Goal: Navigation & Orientation: Go to known website

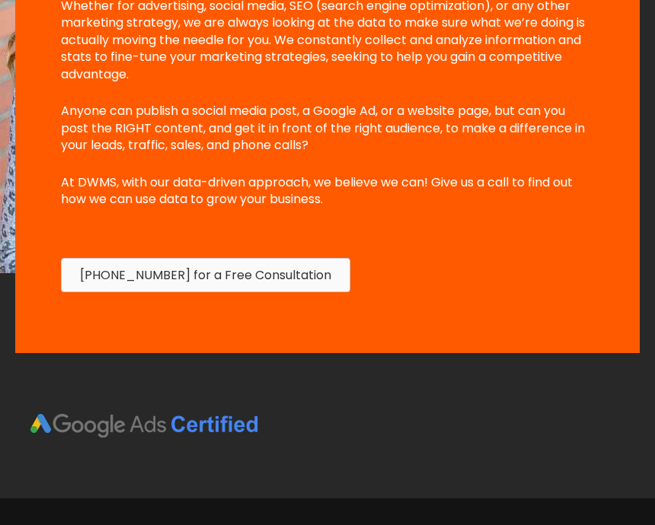
scroll to position [1555, 0]
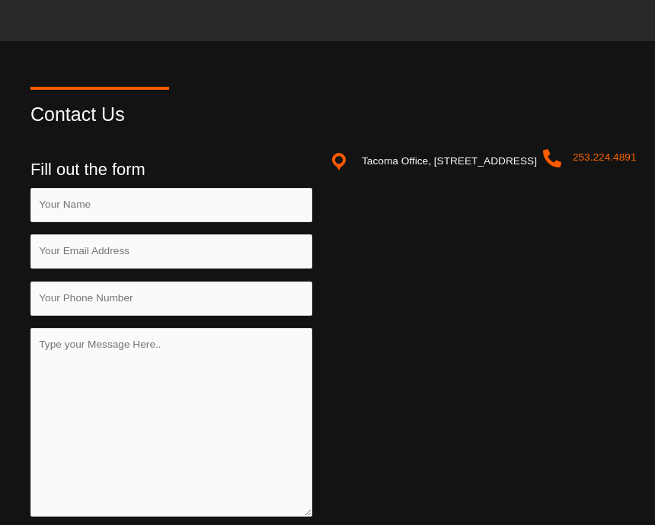
scroll to position [1914, 0]
